Goal: Transaction & Acquisition: Book appointment/travel/reservation

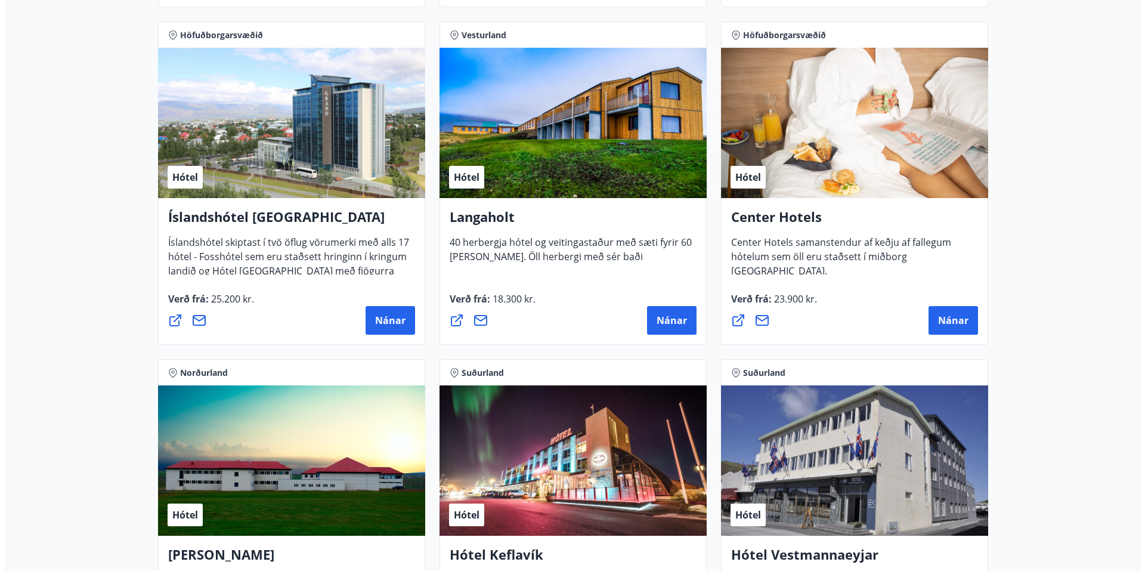
scroll to position [2802, 0]
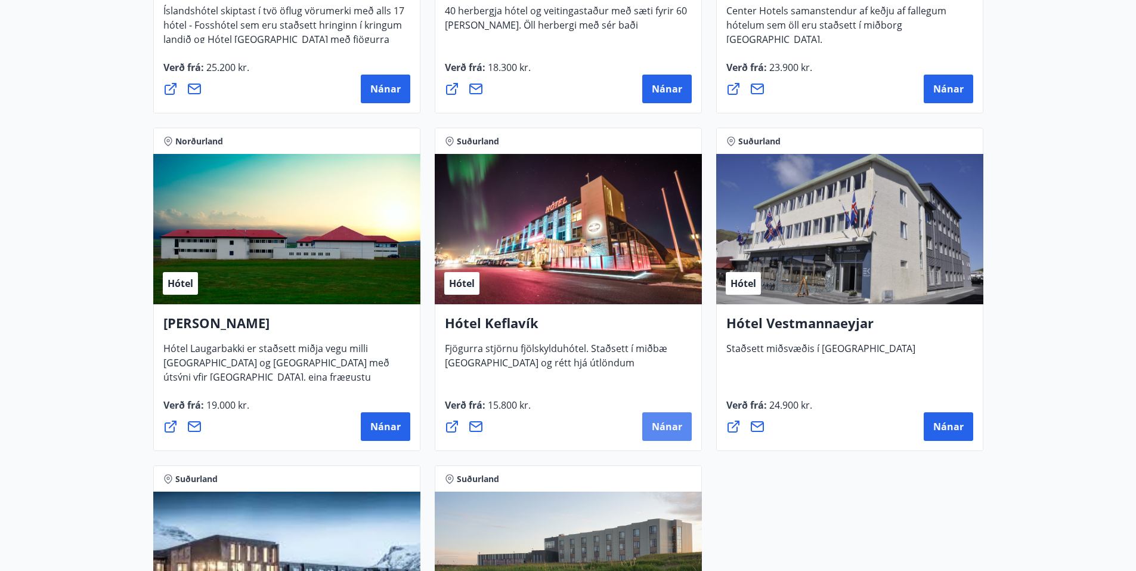
click at [680, 422] on span "Nánar" at bounding box center [667, 426] width 30 height 13
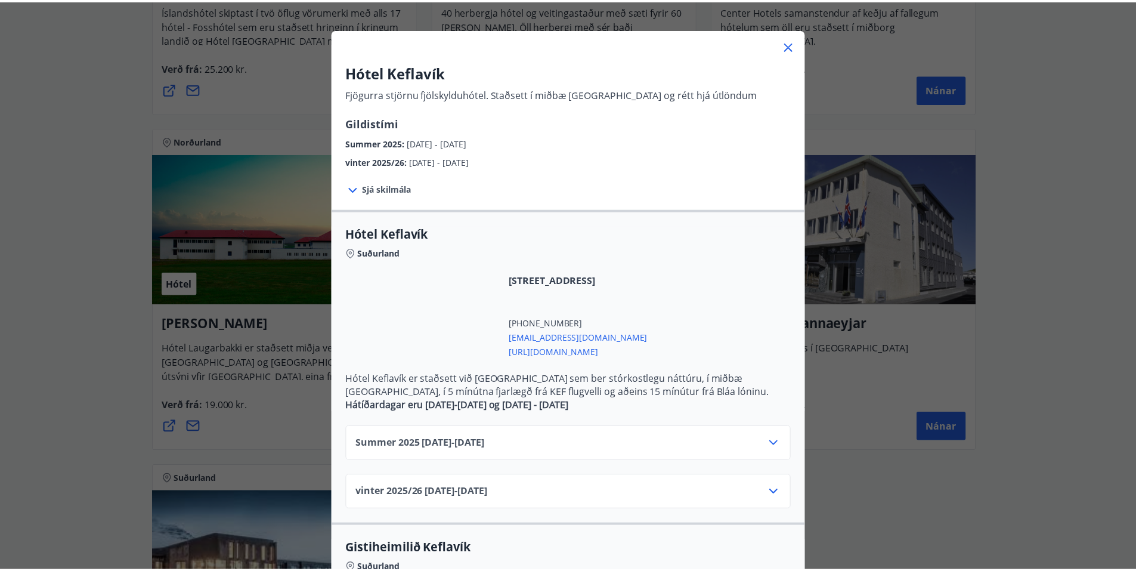
scroll to position [119, 0]
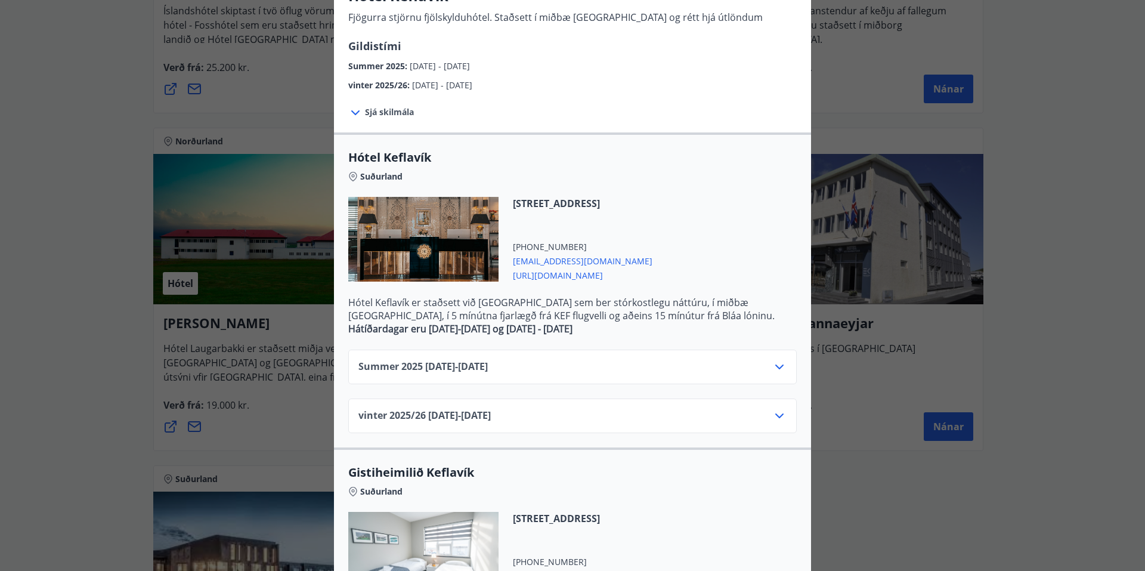
click at [610, 362] on div "Summer [PHONE_NUMBER][DATE] - [DATE]" at bounding box center [572, 372] width 428 height 24
click at [773, 371] on icon at bounding box center [779, 367] width 14 height 14
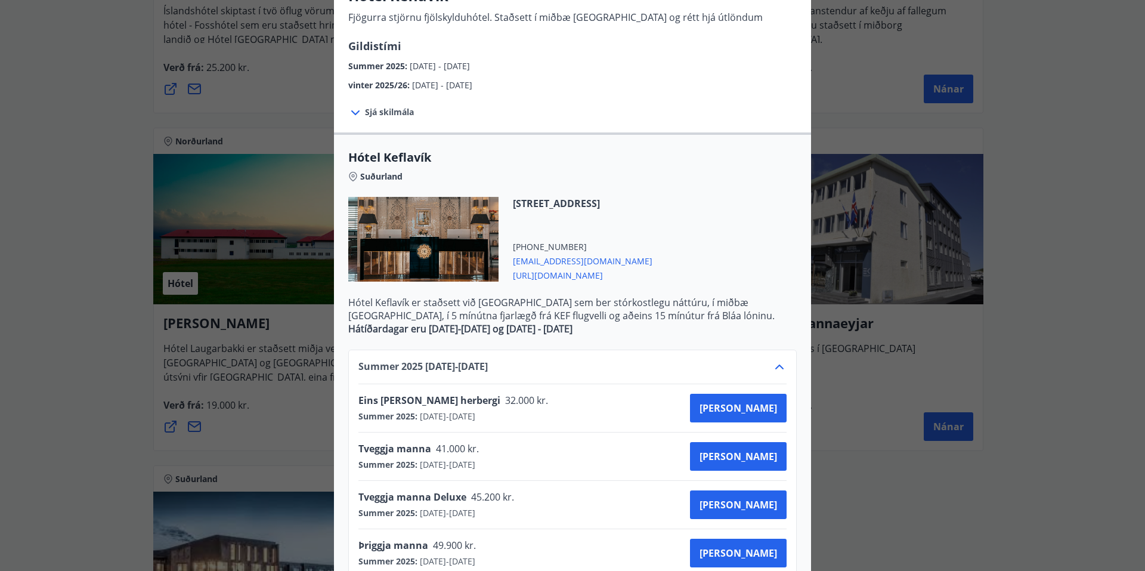
click at [73, 122] on div "Hótel Keflavík Fjögurra stjörnu fjölskylduhótel. Staðsett í miðbæ [GEOGRAPHIC_D…" at bounding box center [572, 166] width 1145 height 571
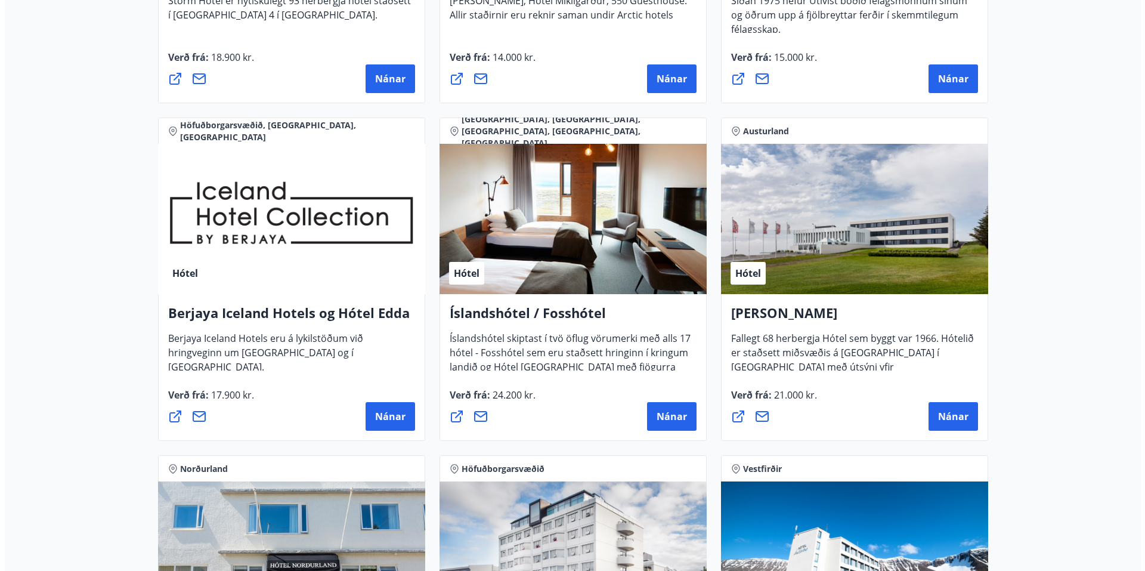
scroll to position [1446, 0]
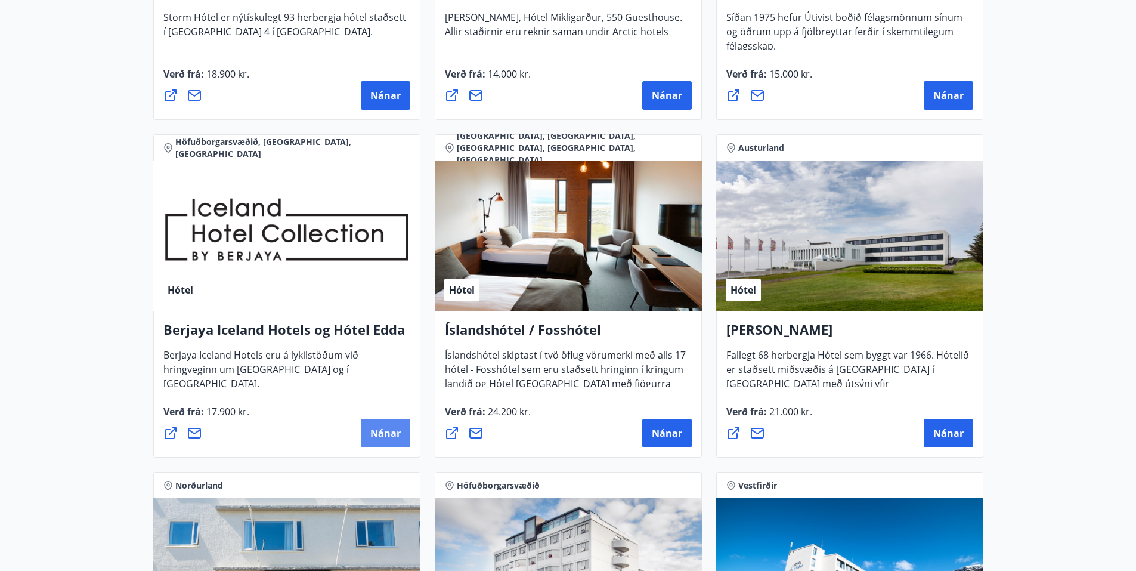
click at [389, 429] on span "Nánar" at bounding box center [385, 432] width 30 height 13
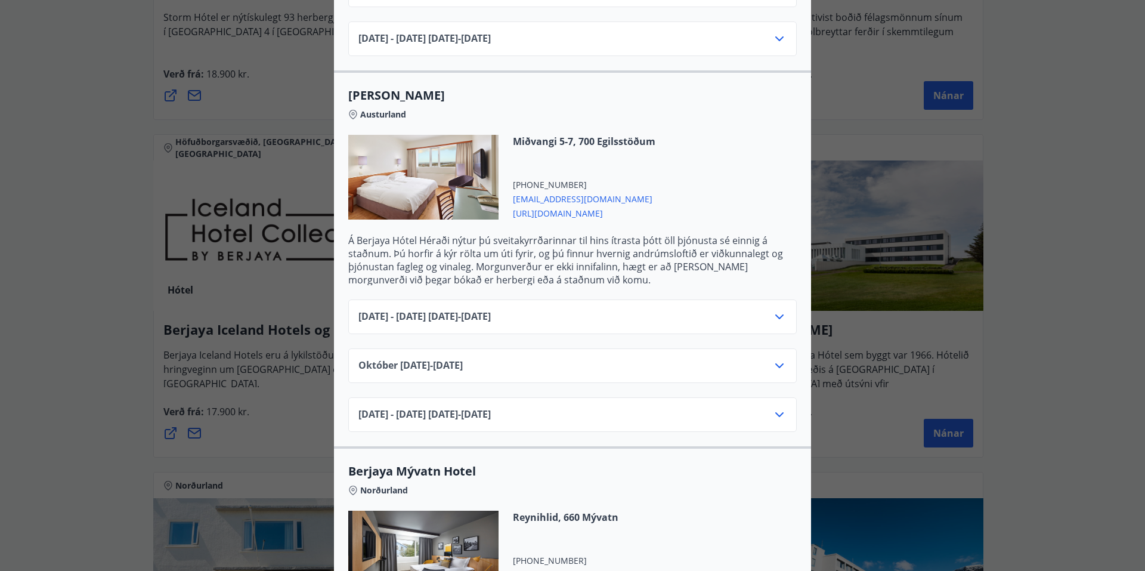
scroll to position [1030, 0]
click at [638, 311] on div "[DATE] - [DATE] [DATE] - [DATE]" at bounding box center [572, 323] width 428 height 24
click at [775, 315] on icon at bounding box center [779, 317] width 8 height 5
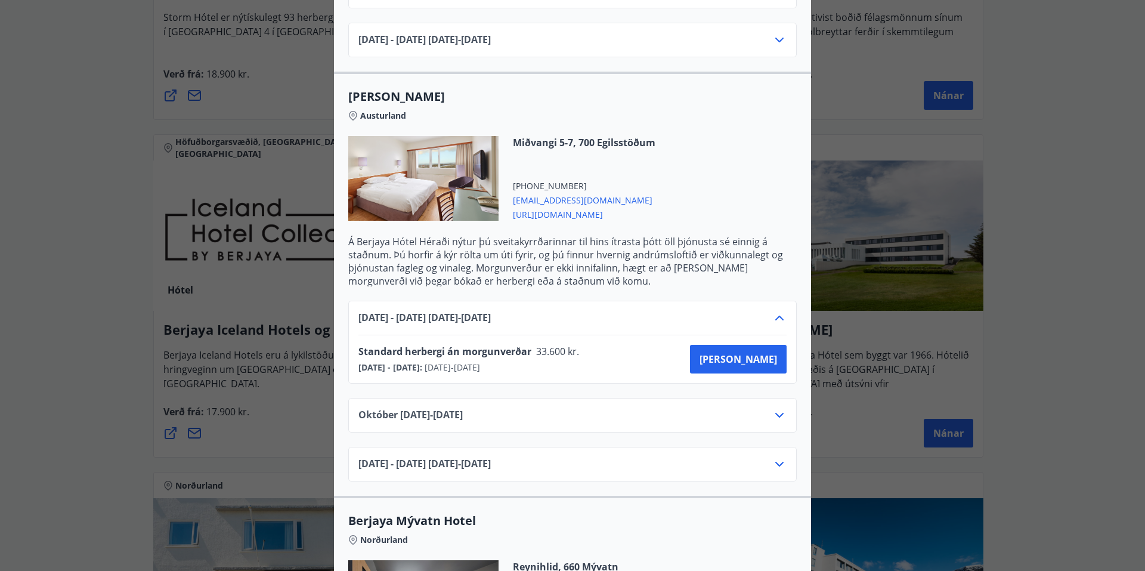
click at [128, 209] on div "Berjaya Iceland Hotels og Hótel Edda Berjaya Iceland Hotels og Hótel Edda eru h…" at bounding box center [572, 285] width 1145 height 571
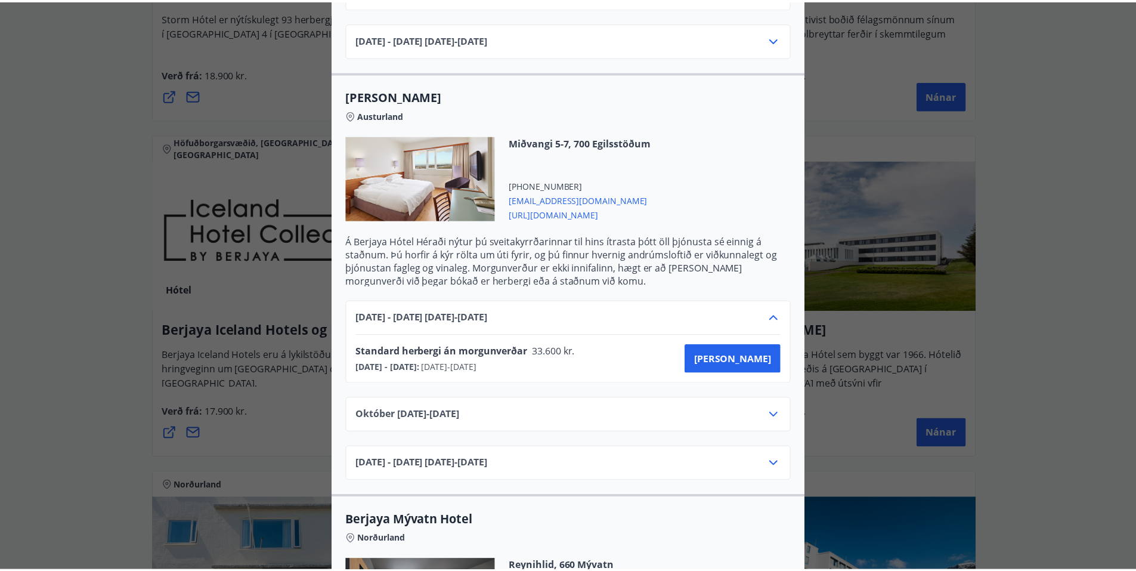
scroll to position [0, 0]
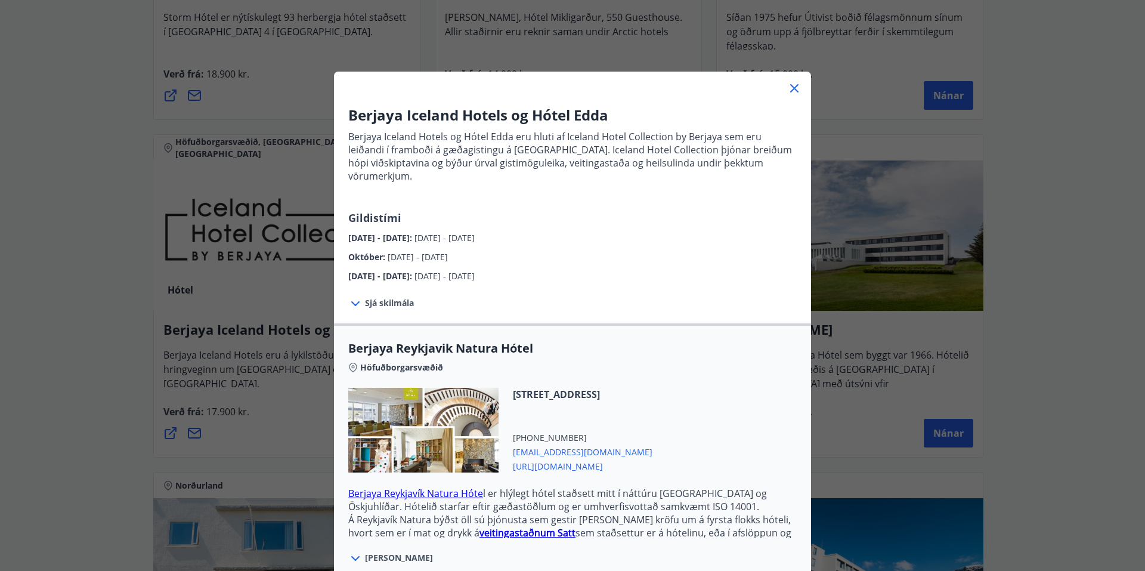
click at [790, 85] on icon at bounding box center [794, 88] width 14 height 14
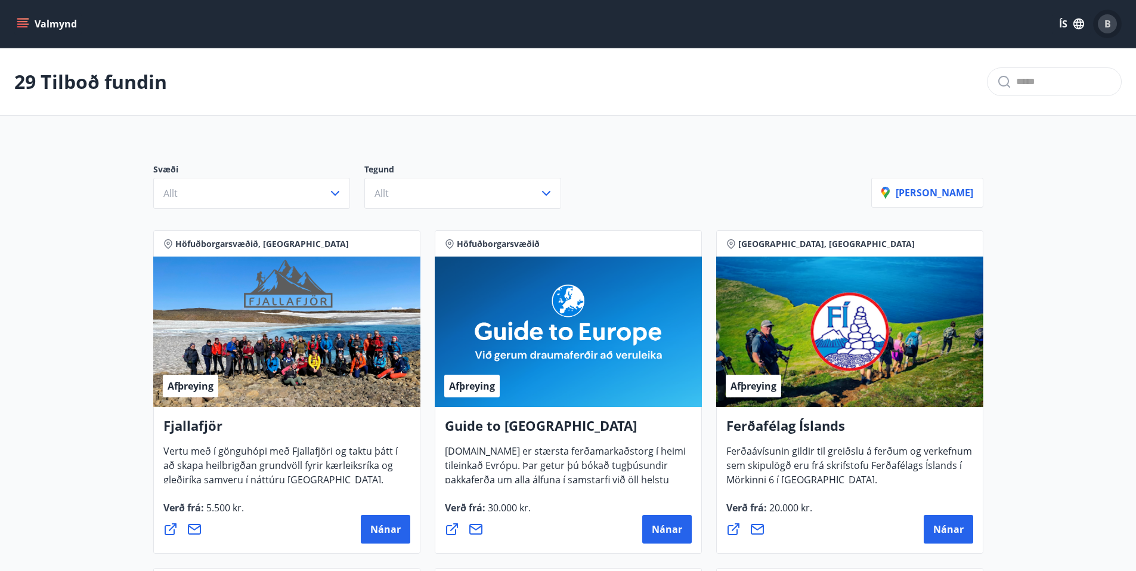
click at [1110, 20] on span "B" at bounding box center [1107, 23] width 7 height 13
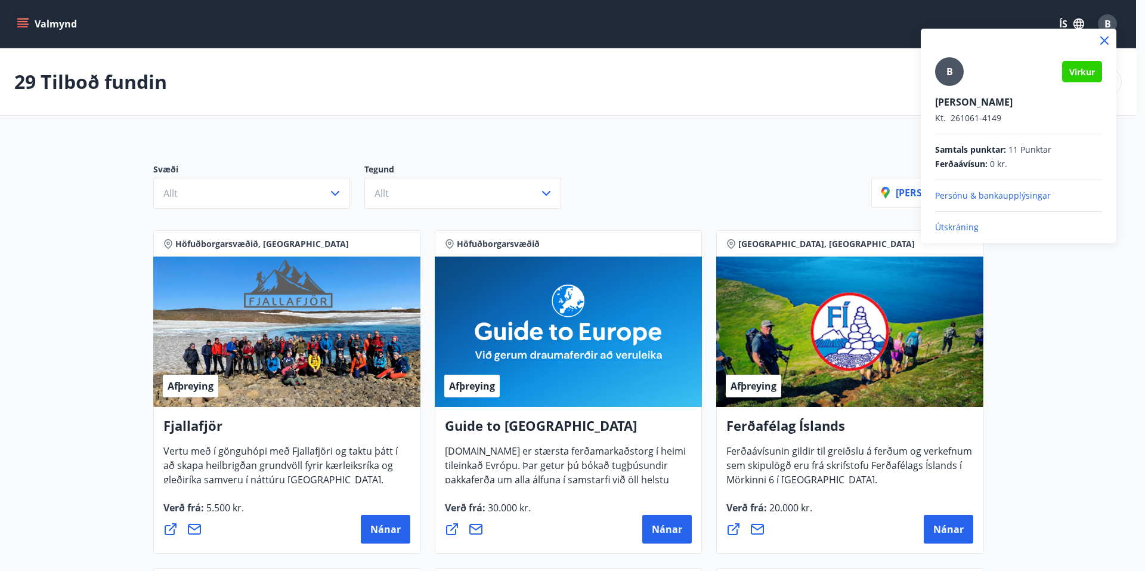
click at [959, 227] on p "Útskráning" at bounding box center [1018, 227] width 167 height 12
